Goal: Task Accomplishment & Management: Manage account settings

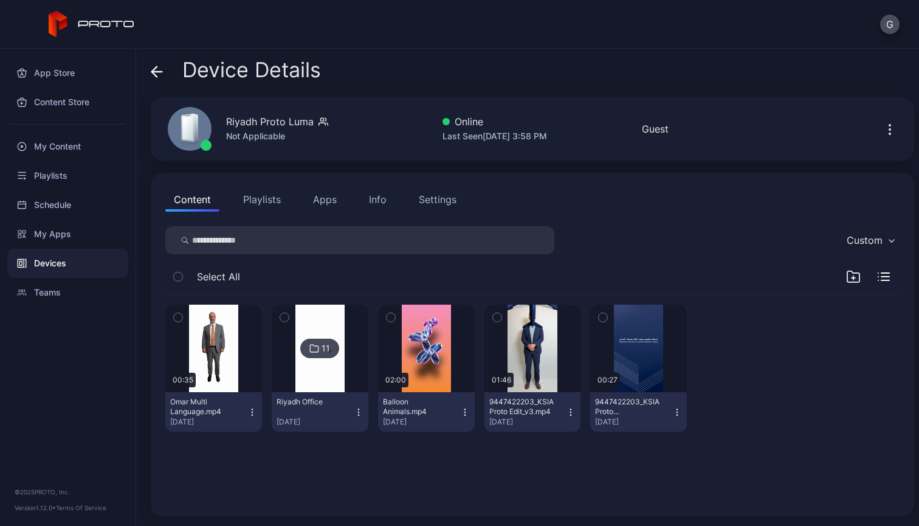
click at [249, 417] on icon "button" at bounding box center [252, 412] width 10 height 10
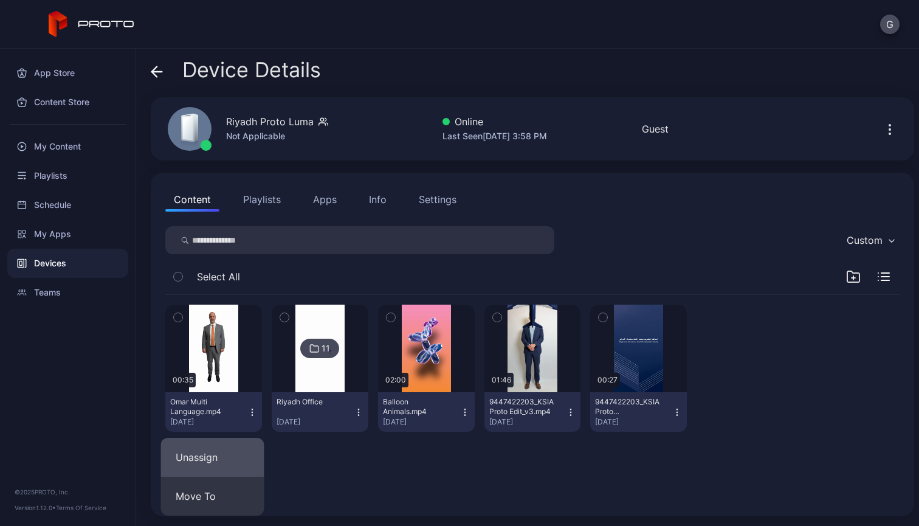
click at [226, 451] on button "Unassign" at bounding box center [212, 457] width 103 height 39
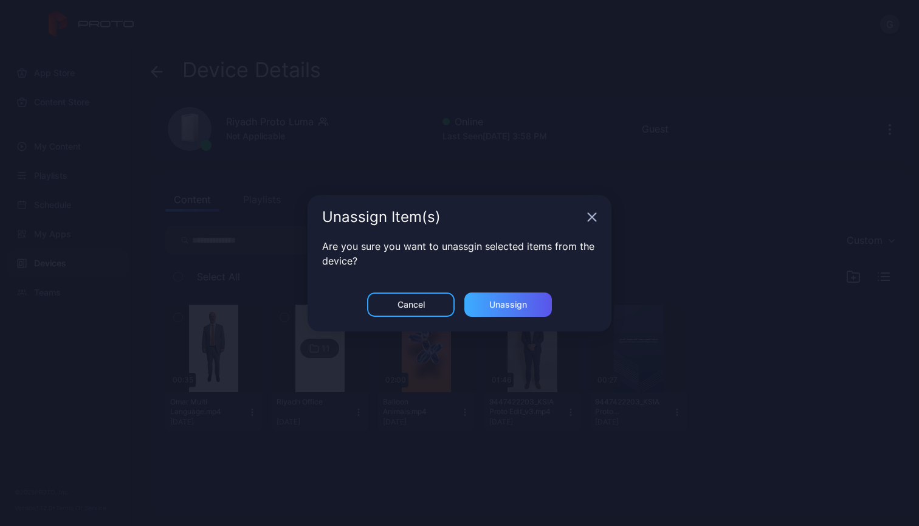
click at [469, 304] on div "Unassign" at bounding box center [509, 304] width 88 height 24
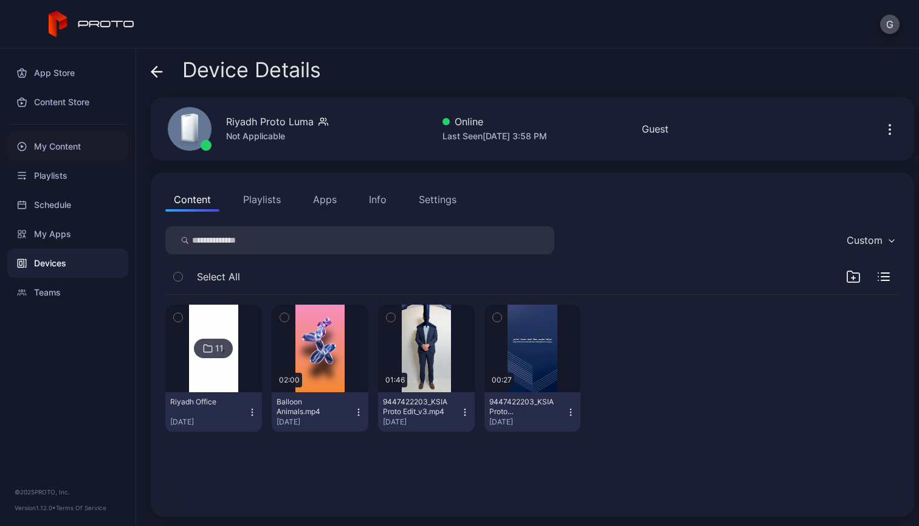
click at [83, 153] on div "My Content" at bounding box center [67, 146] width 121 height 29
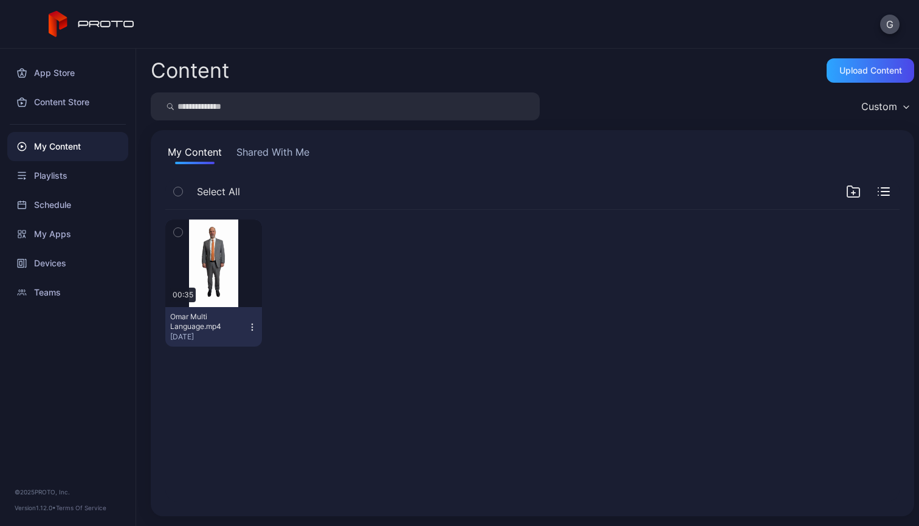
click at [247, 323] on icon "button" at bounding box center [252, 327] width 10 height 10
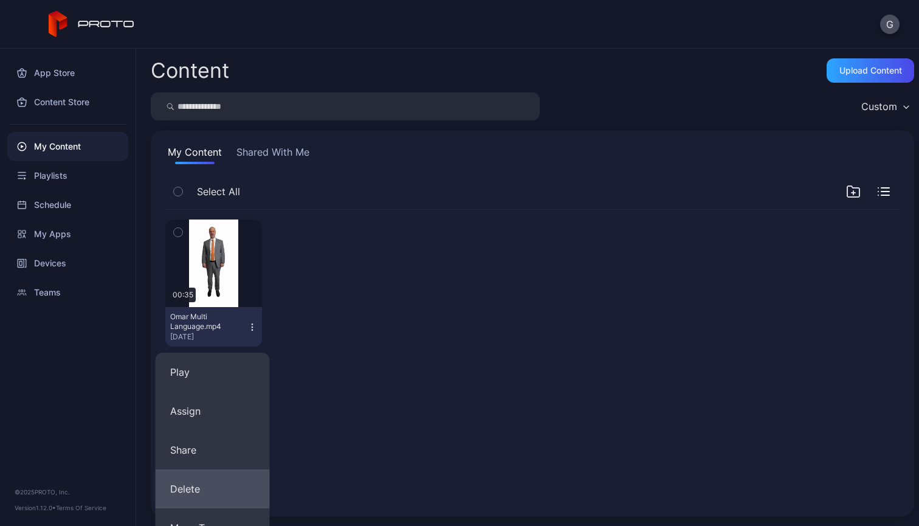
click at [211, 491] on button "Delete" at bounding box center [213, 488] width 114 height 39
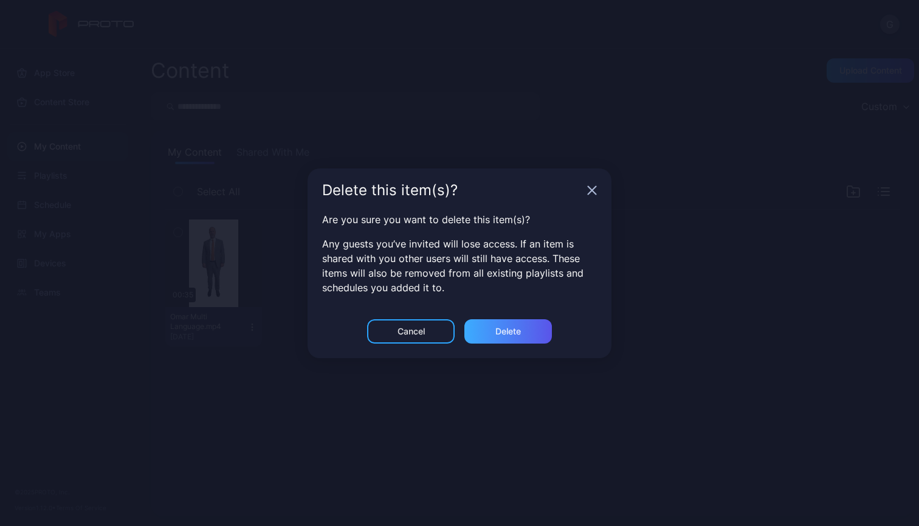
click at [496, 320] on div "Delete" at bounding box center [509, 331] width 88 height 24
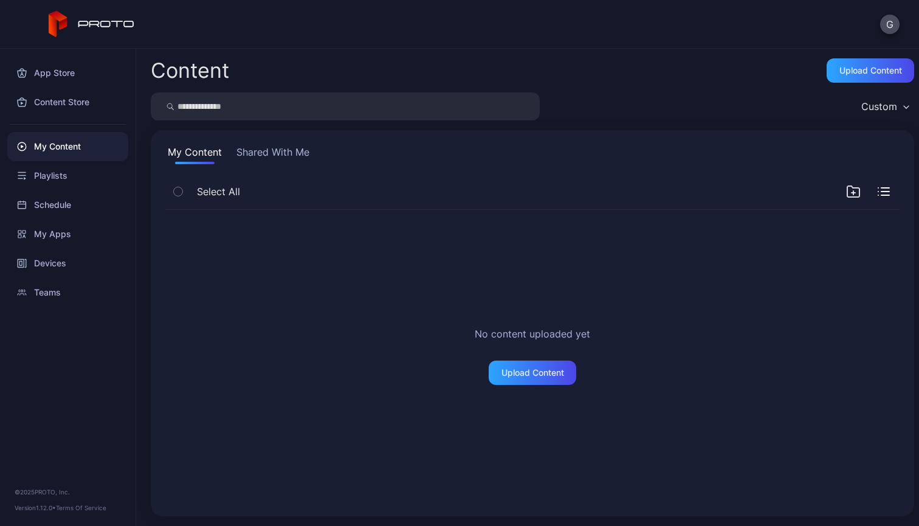
click at [515, 379] on div "Upload Content" at bounding box center [533, 373] width 88 height 24
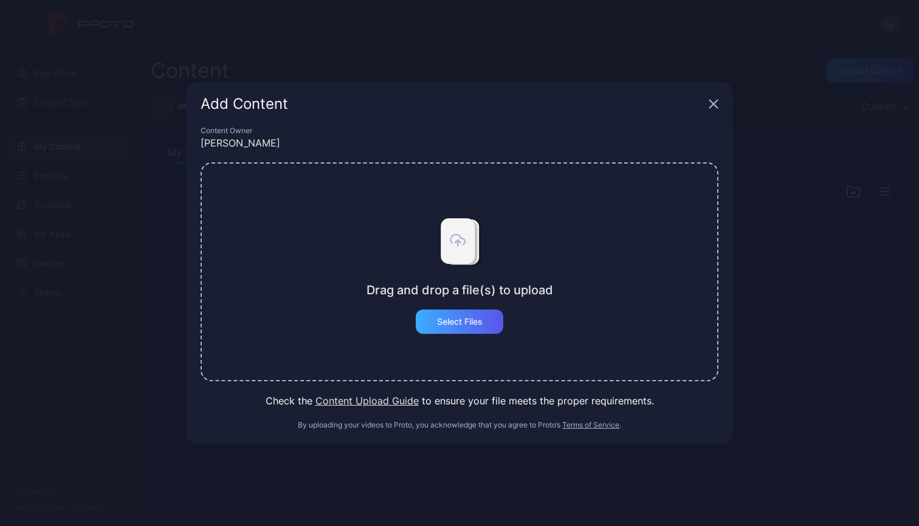
click at [460, 328] on div "Select Files" at bounding box center [460, 322] width 88 height 24
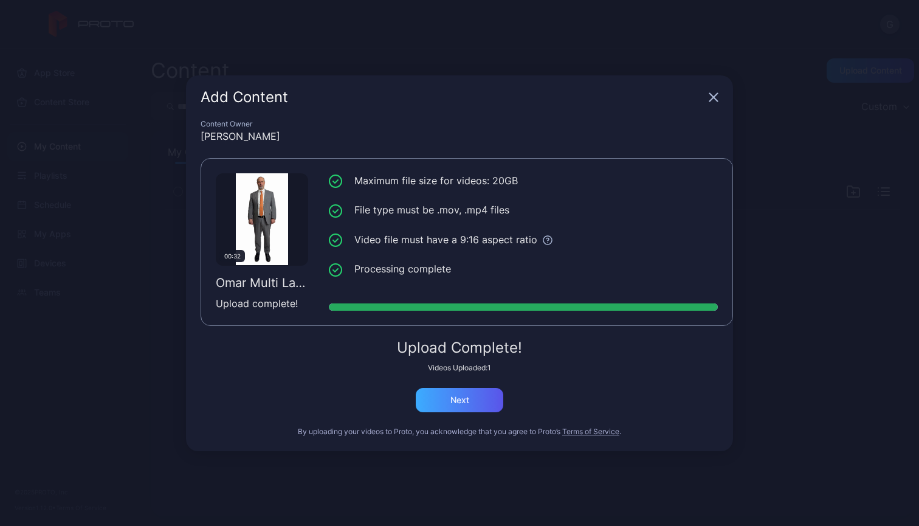
click at [452, 401] on div "Next" at bounding box center [460, 400] width 19 height 10
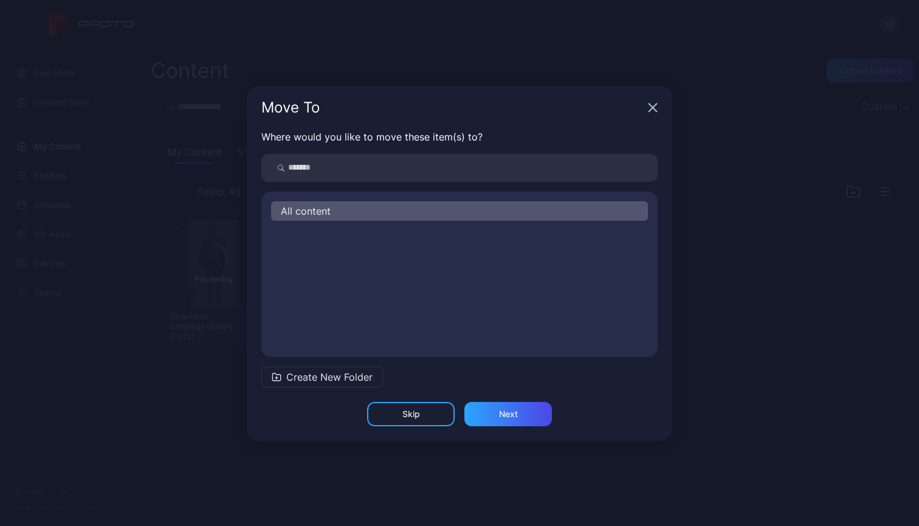
click at [387, 218] on div "All content" at bounding box center [459, 210] width 377 height 19
click at [482, 416] on div "Next" at bounding box center [509, 414] width 88 height 24
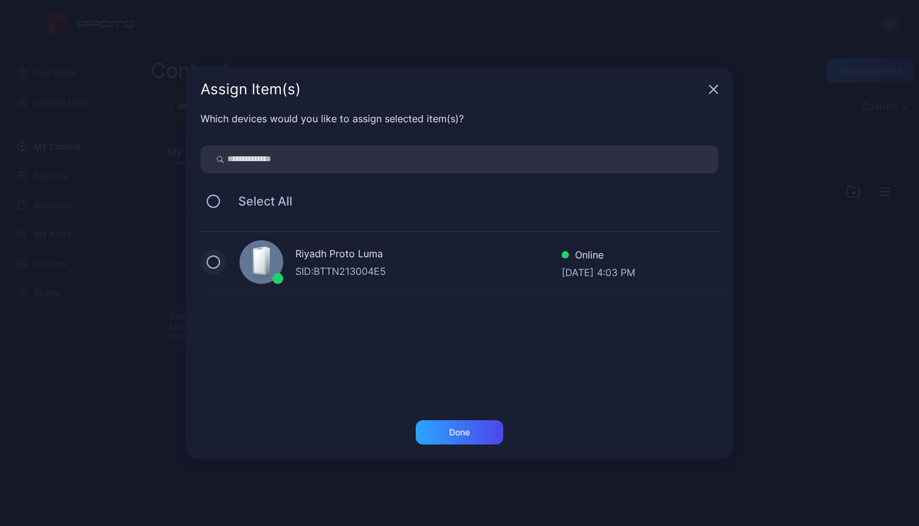
click at [212, 264] on button at bounding box center [213, 261] width 13 height 13
click at [426, 436] on div "Done" at bounding box center [460, 432] width 88 height 24
